Goal: Complete application form

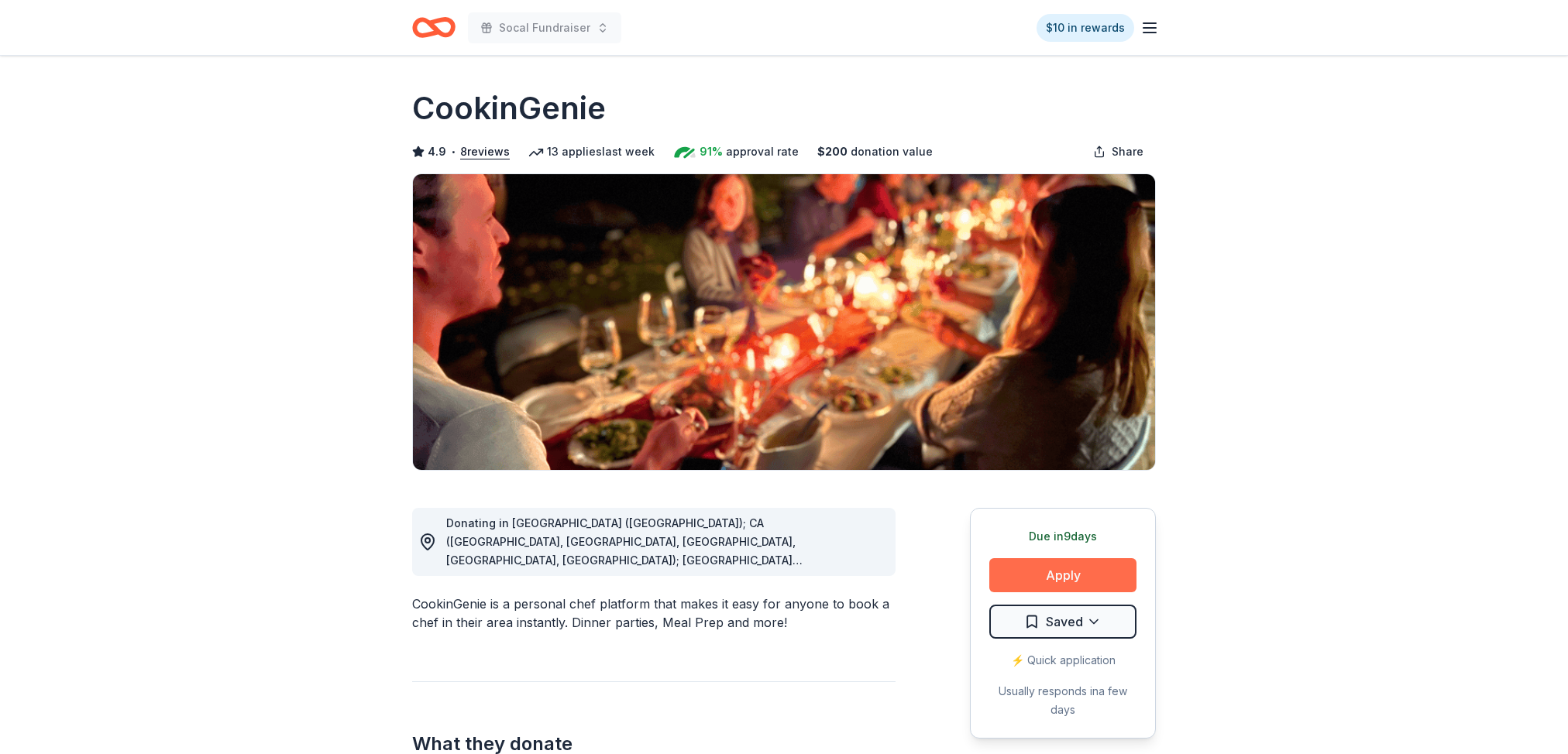
click at [1087, 576] on button "Apply" at bounding box center [1062, 574] width 147 height 34
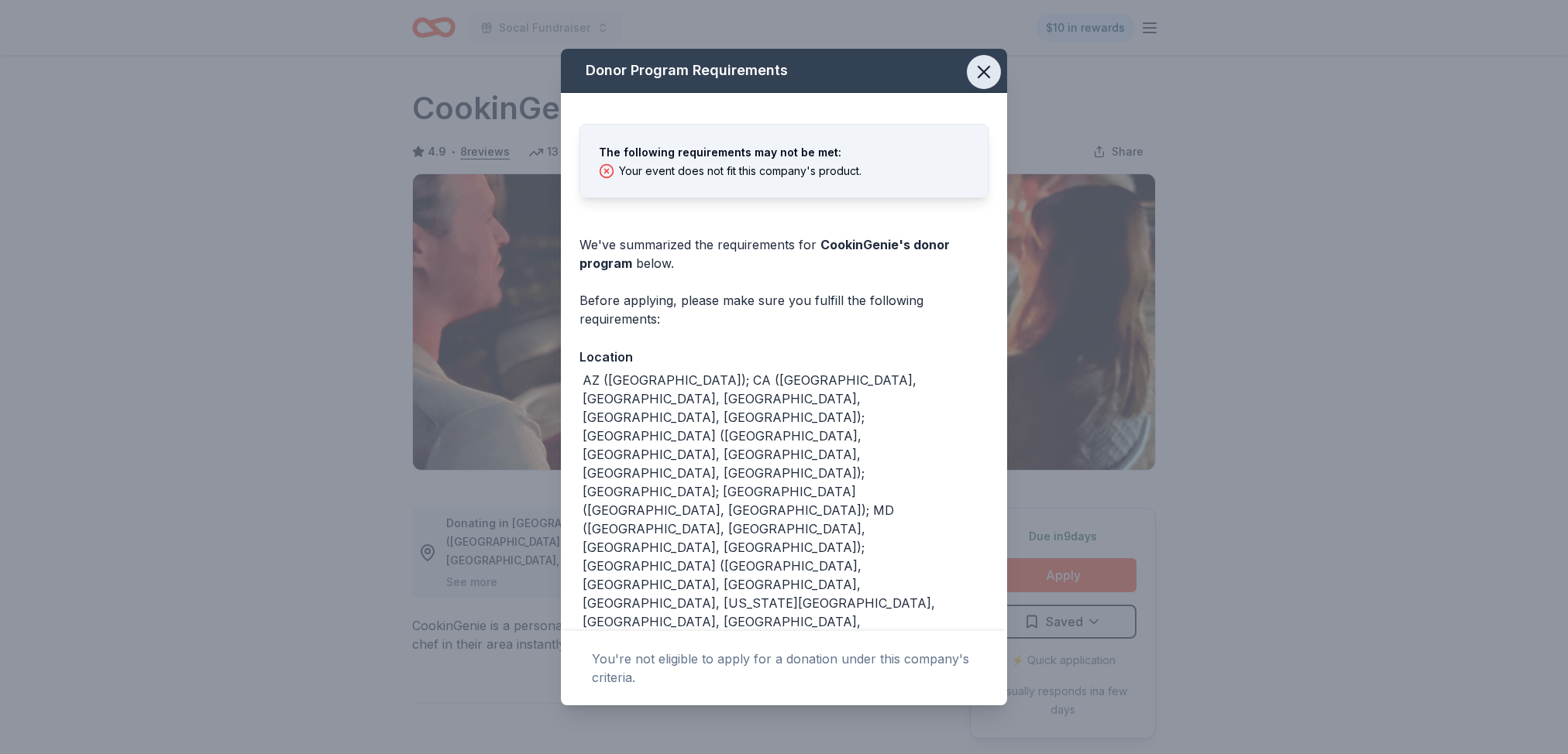
click at [981, 73] on icon "button" at bounding box center [984, 71] width 22 height 22
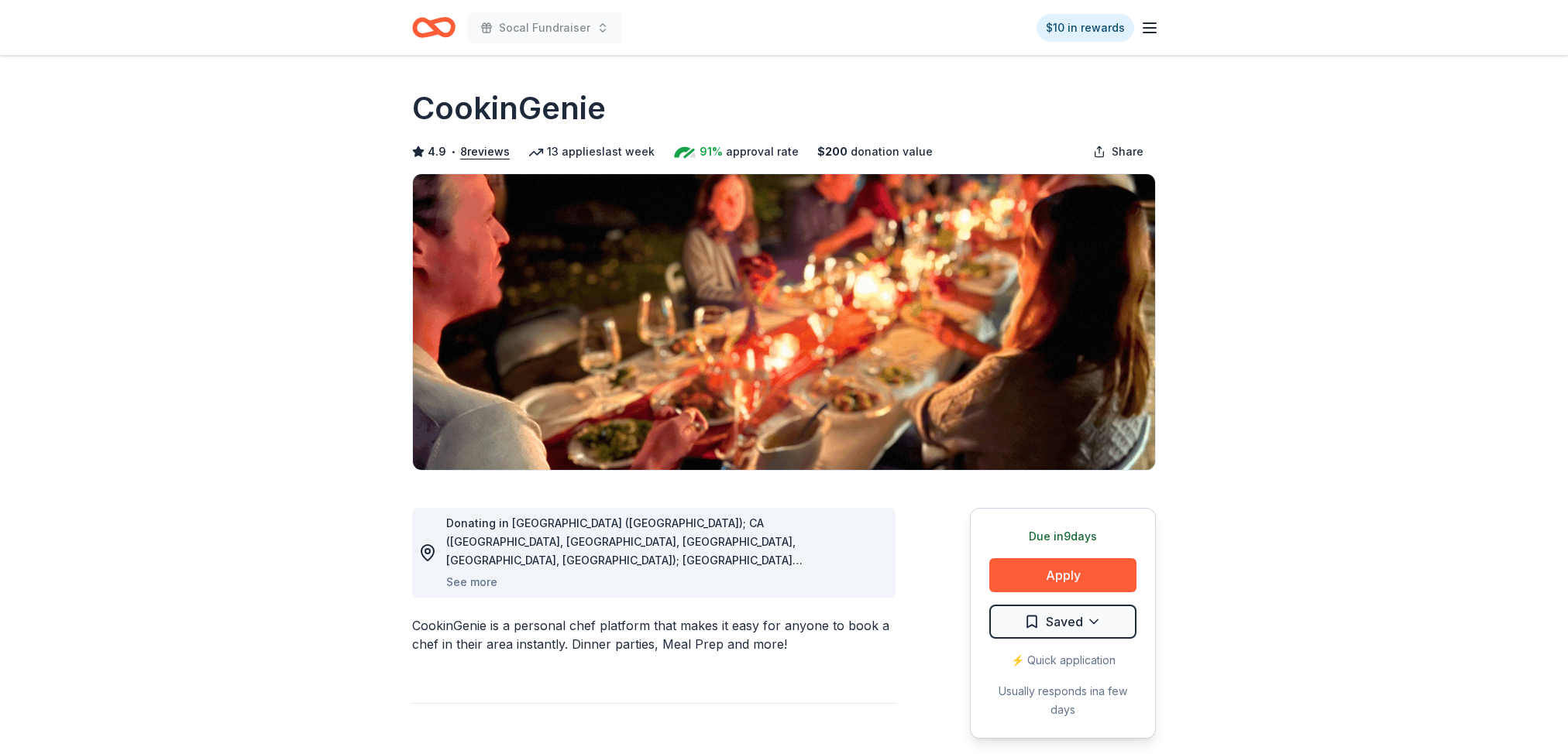
click at [414, 36] on icon "Home" at bounding box center [434, 28] width 44 height 37
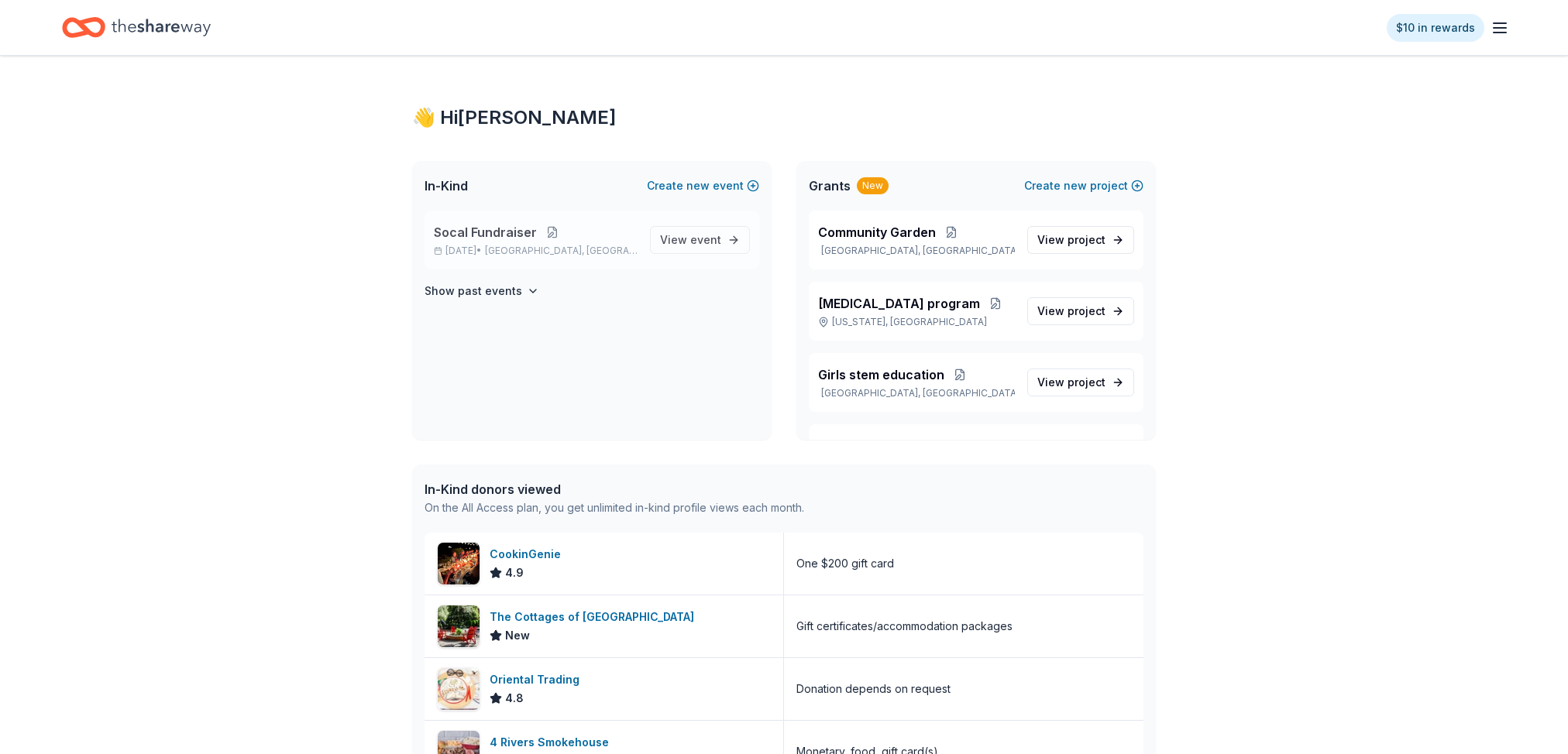
click at [548, 229] on button at bounding box center [553, 232] width 31 height 12
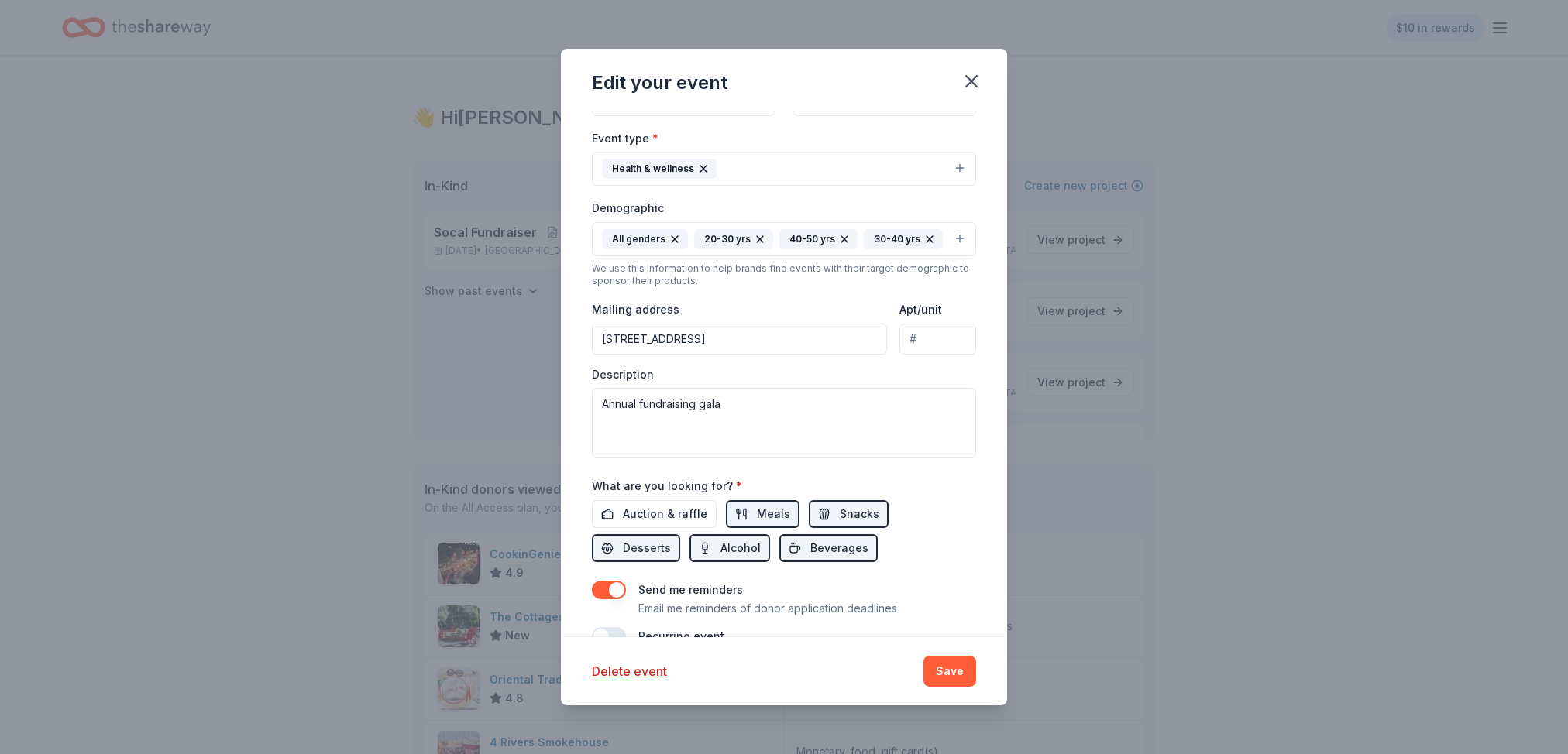
scroll to position [313, 0]
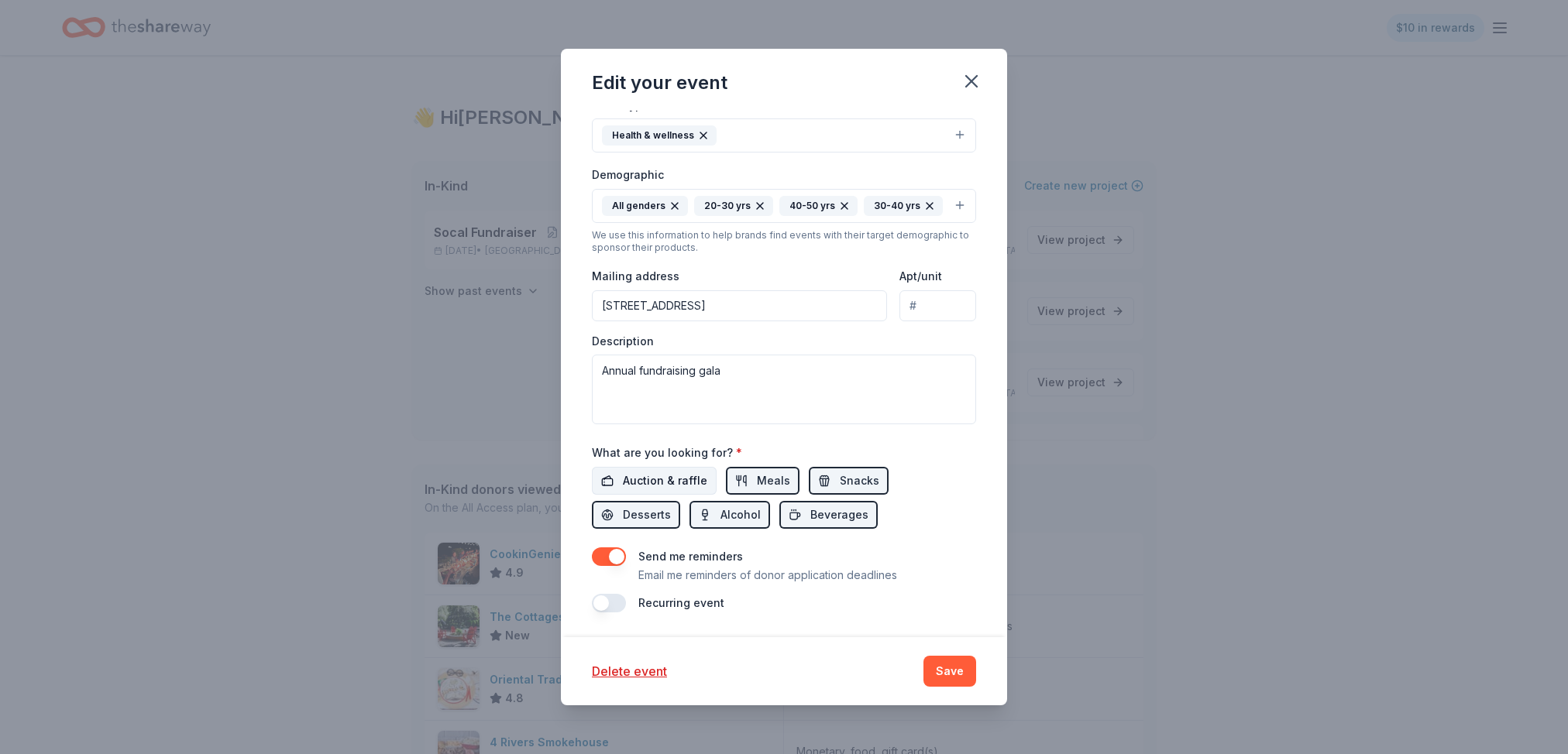
click at [645, 475] on span "Auction & raffle" at bounding box center [665, 480] width 85 height 18
click at [951, 673] on button "Save" at bounding box center [950, 671] width 52 height 31
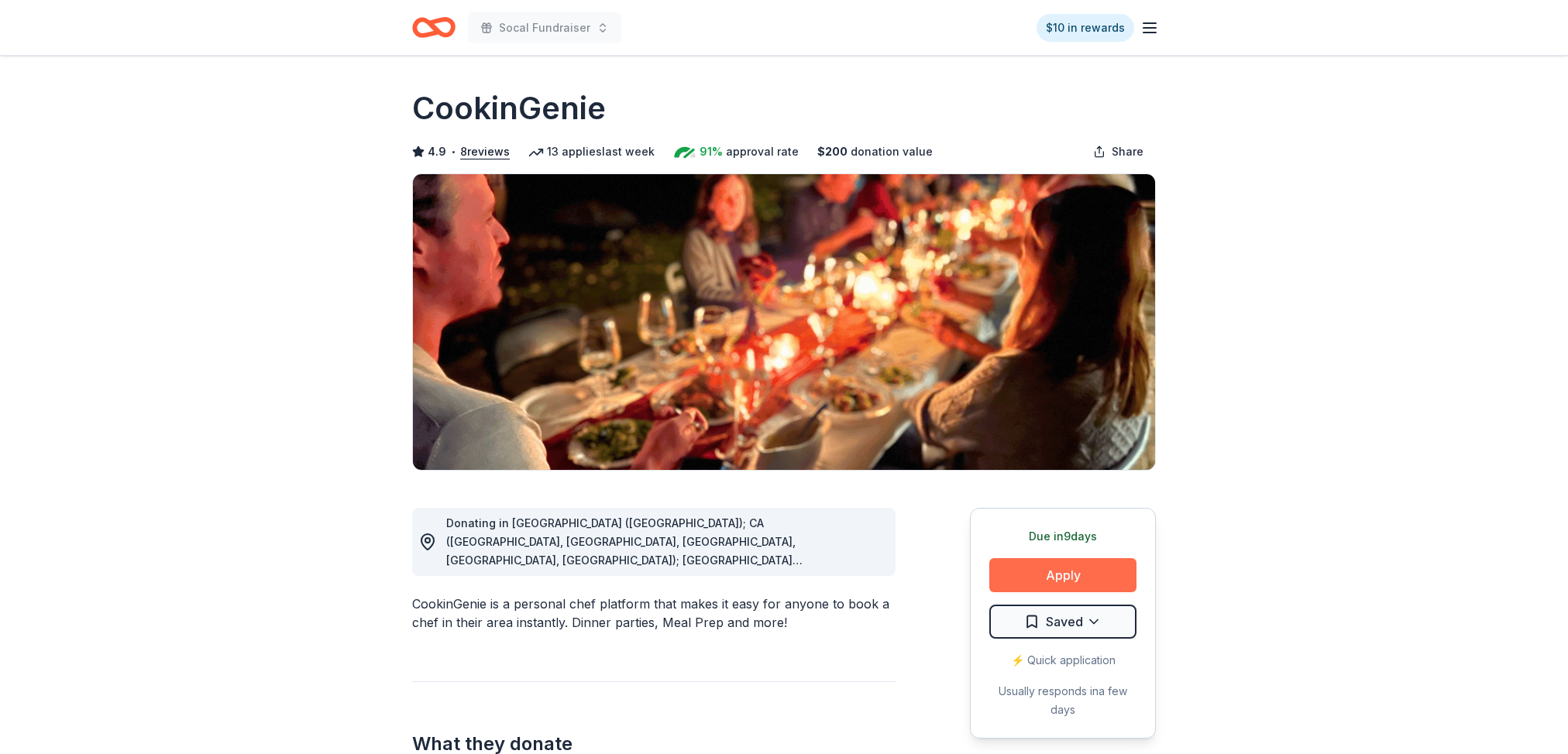
click at [1083, 581] on button "Apply" at bounding box center [1062, 574] width 147 height 34
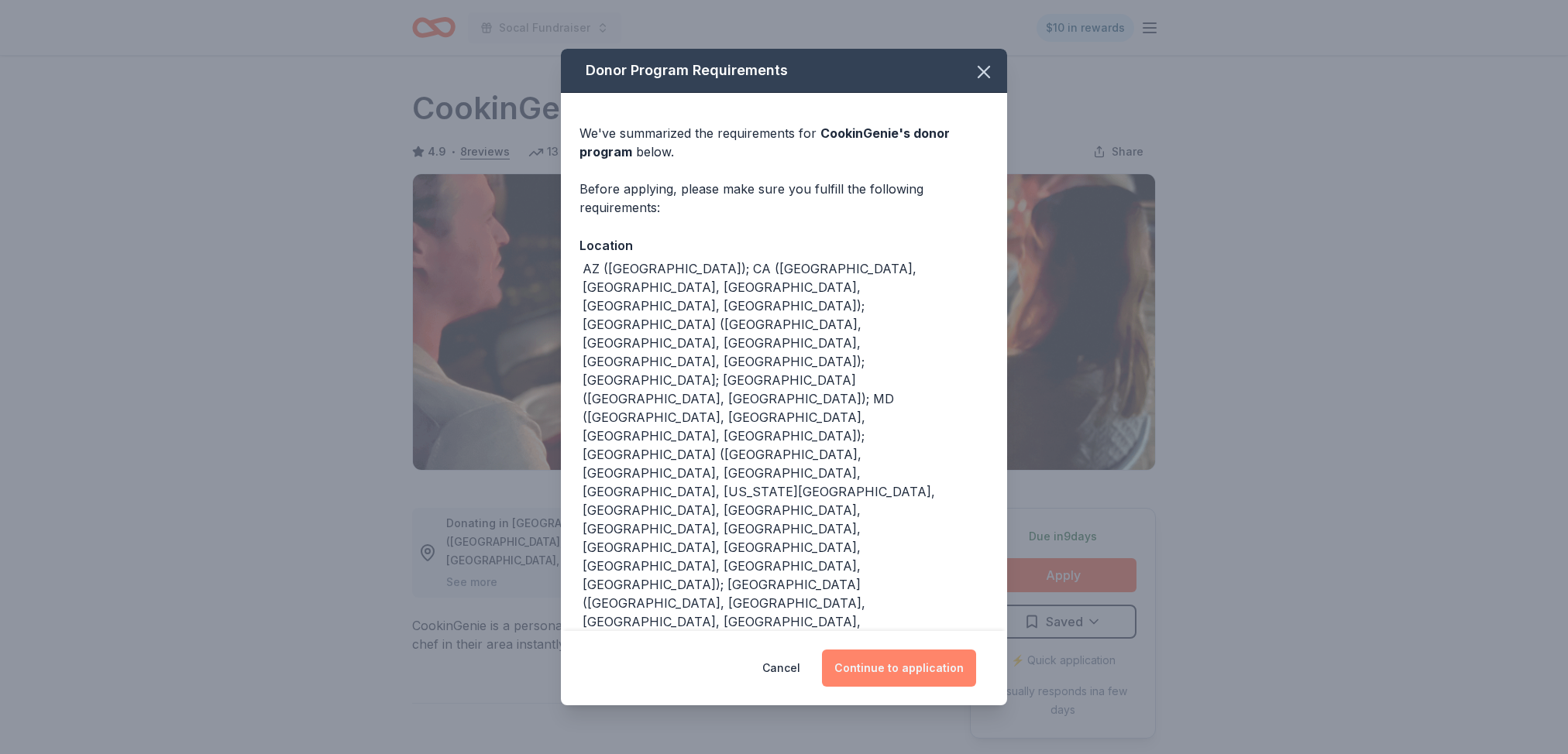
click at [914, 675] on button "Continue to application" at bounding box center [899, 668] width 154 height 37
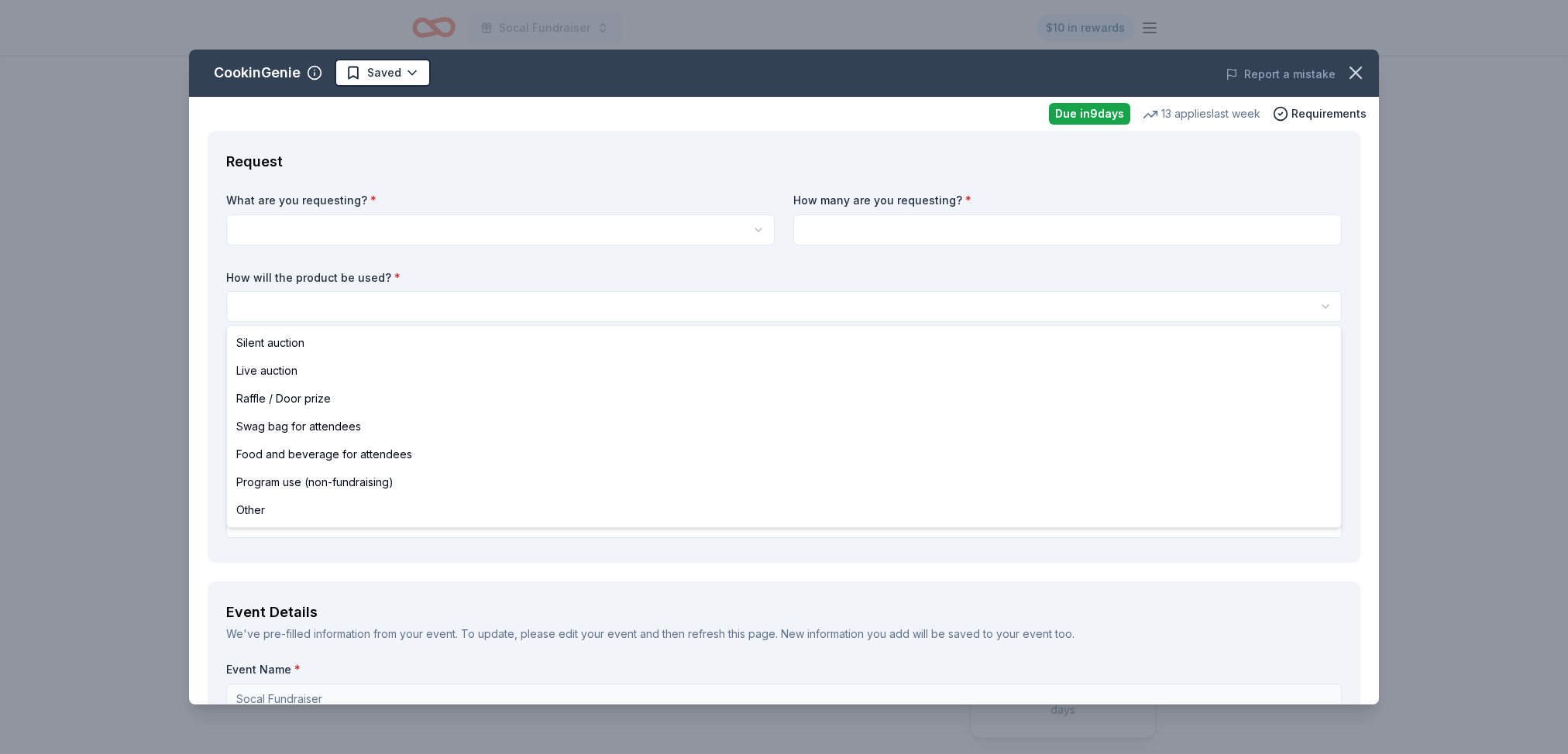
click at [506, 301] on html "Socal Fundraiser $10 in rewards Due in 9 days Share CookinGenie 4.9 • 8 reviews…" at bounding box center [784, 377] width 1568 height 754
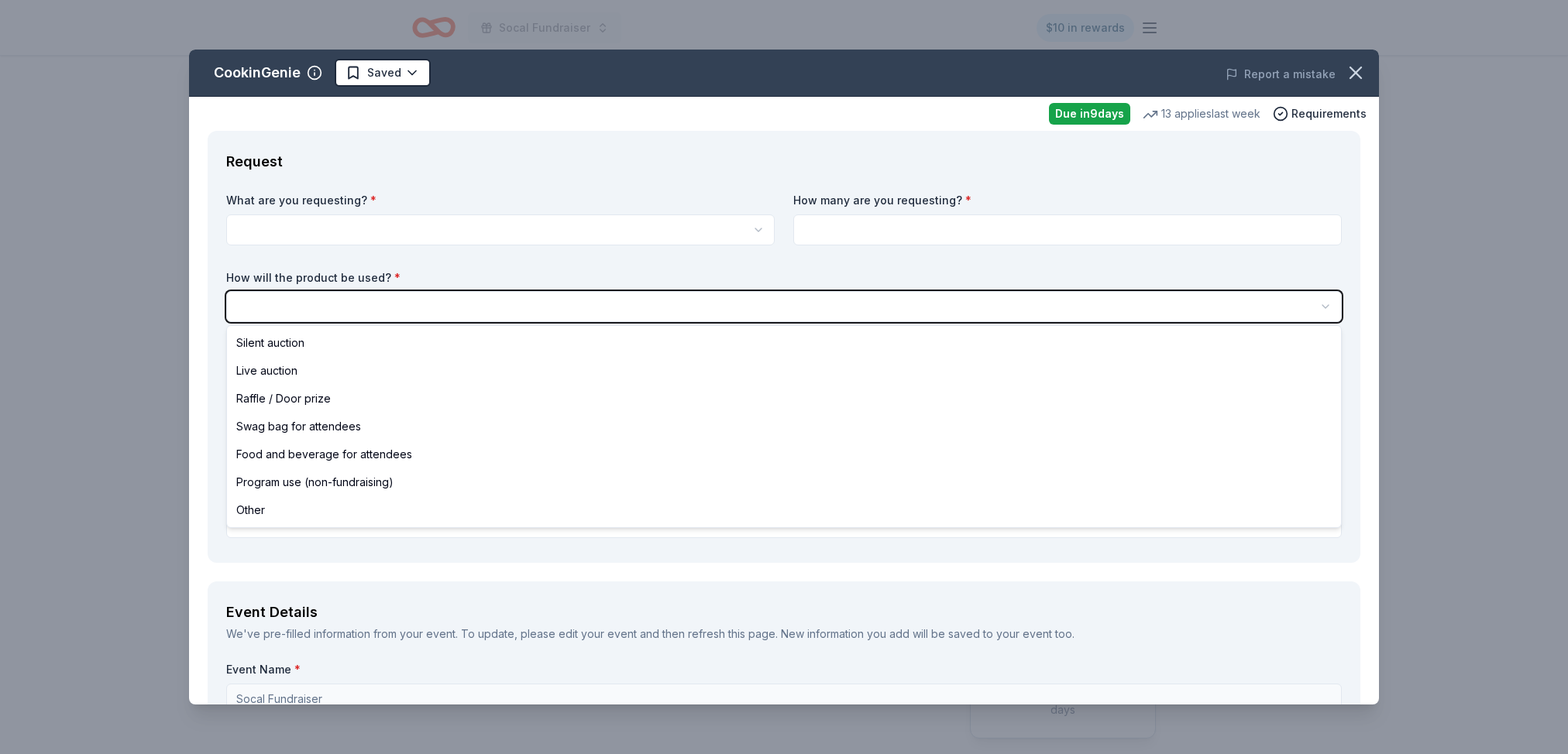
click at [453, 262] on html "Socal Fundraiser $10 in rewards Due in 9 days Share CookinGenie 4.9 • 8 reviews…" at bounding box center [784, 377] width 1568 height 754
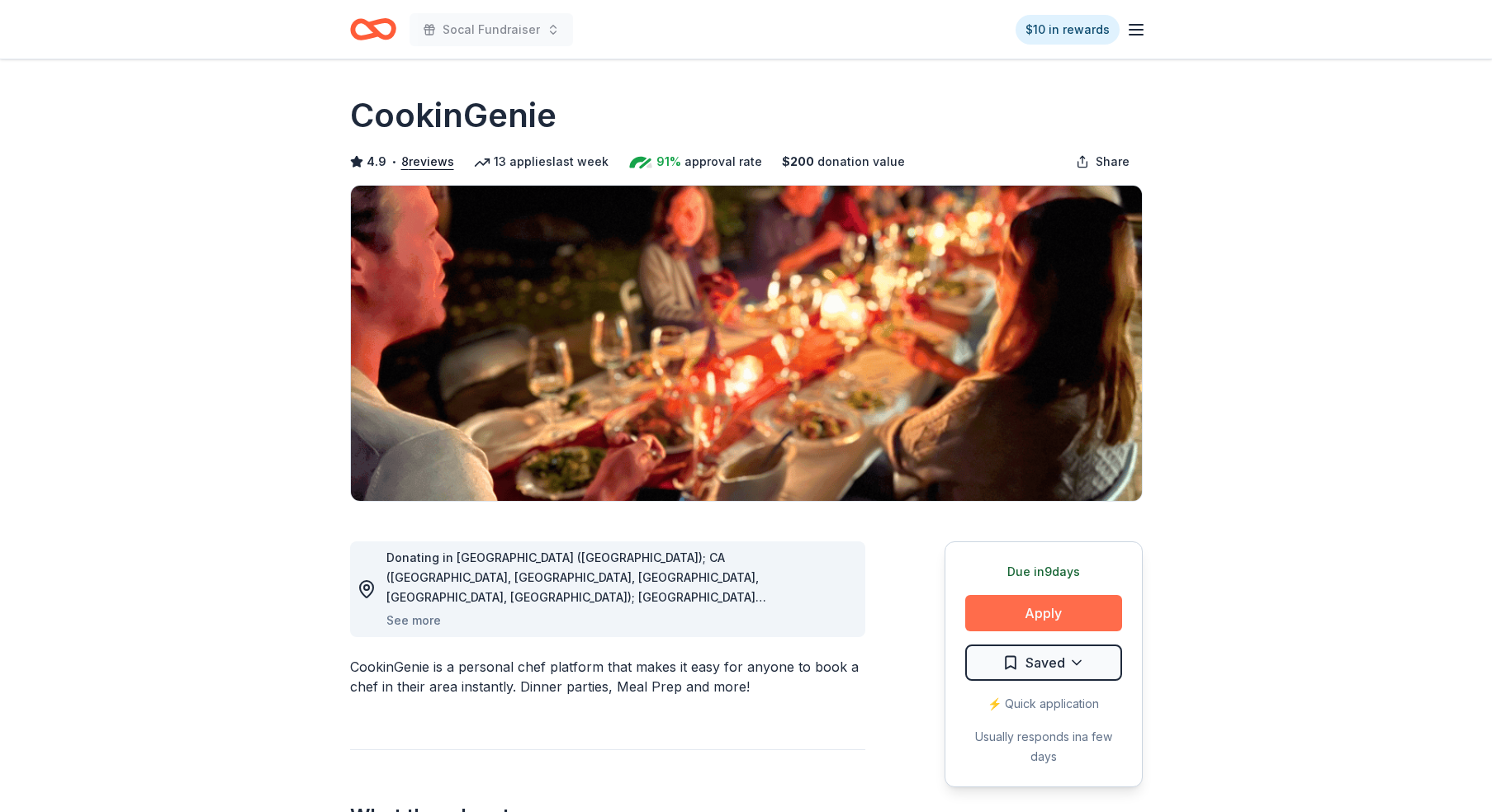
click at [1096, 613] on button "Apply" at bounding box center [1043, 612] width 157 height 36
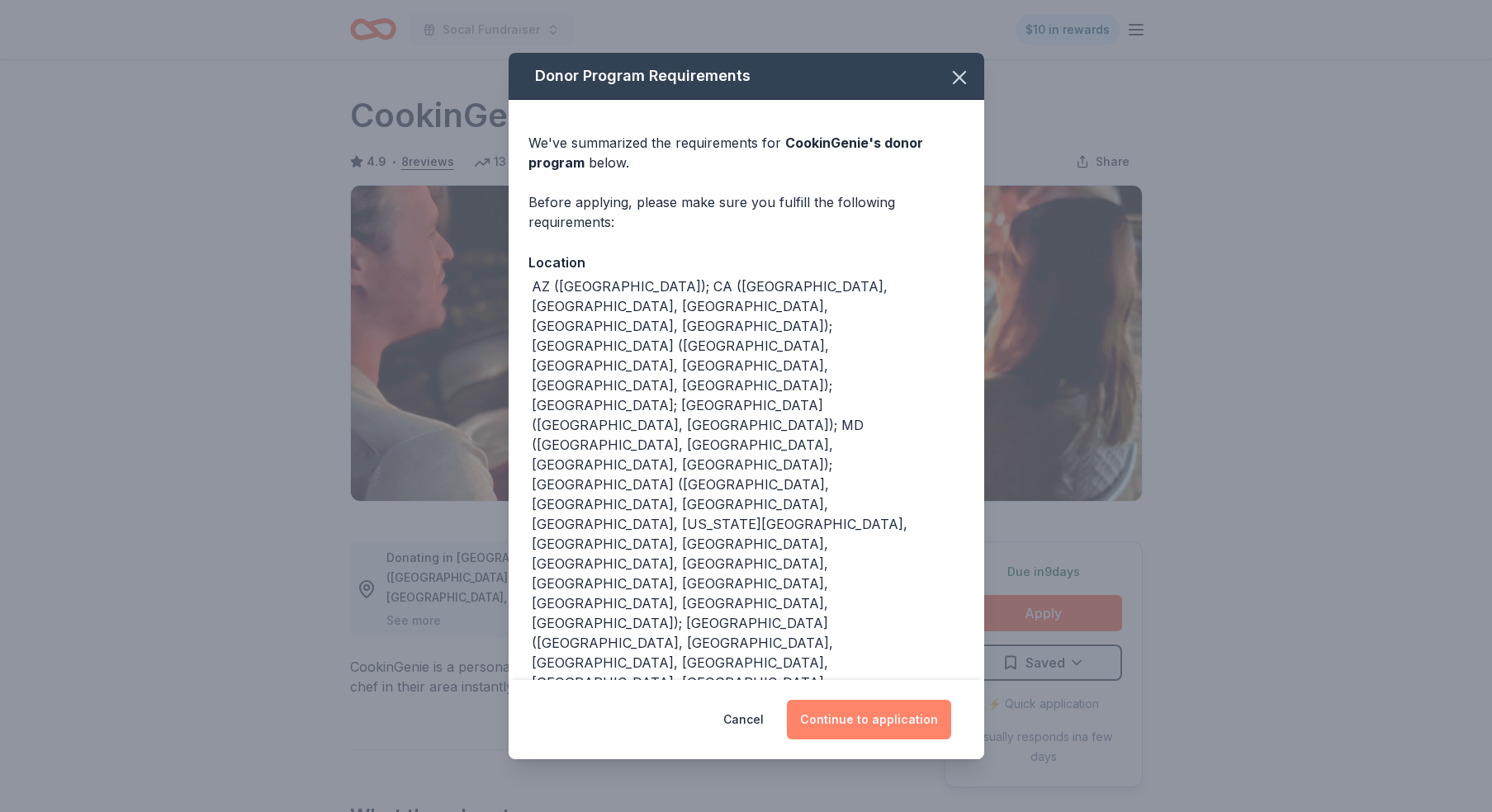
click at [900, 727] on button "Continue to application" at bounding box center [869, 719] width 165 height 40
